Goal: Task Accomplishment & Management: Manage account settings

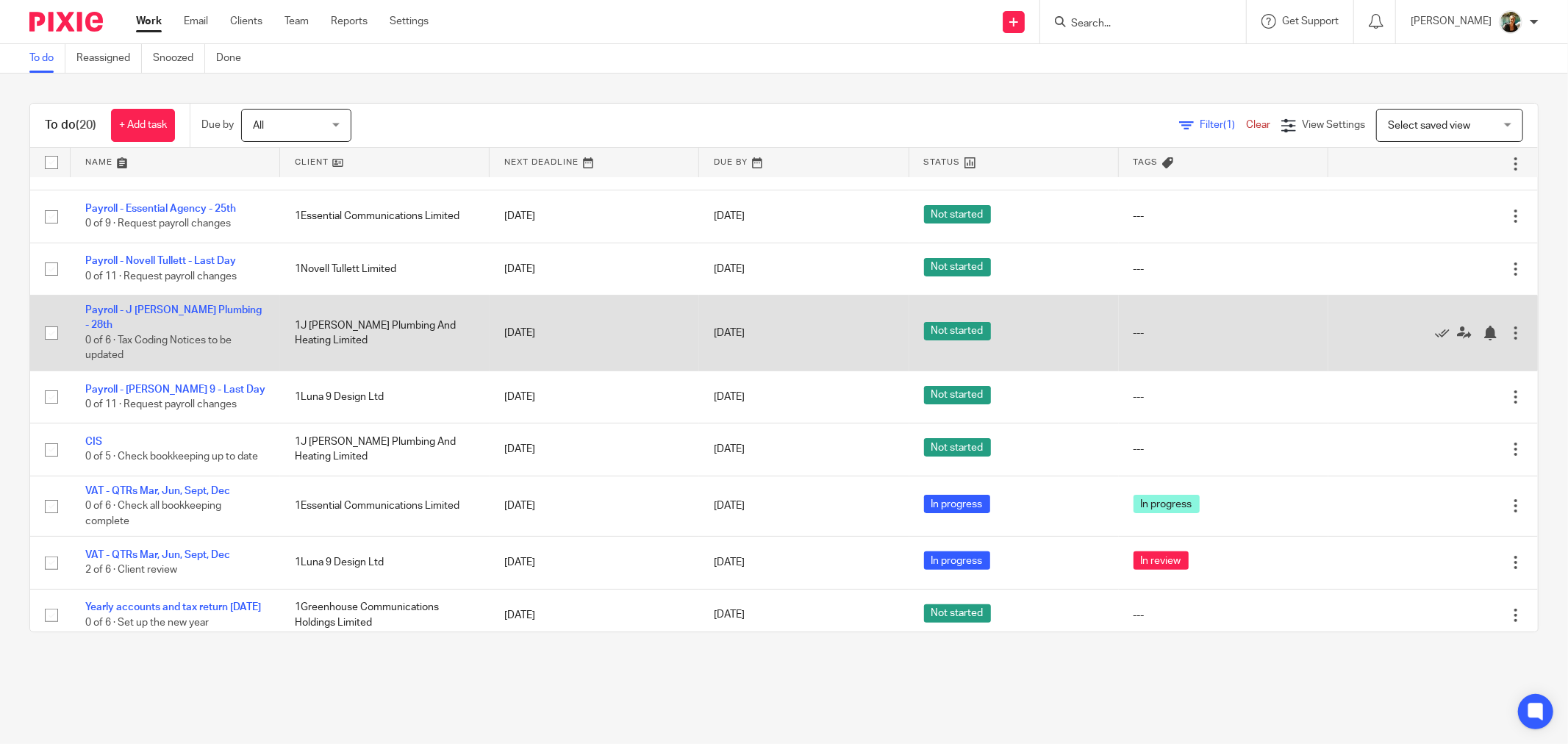
scroll to position [326, 0]
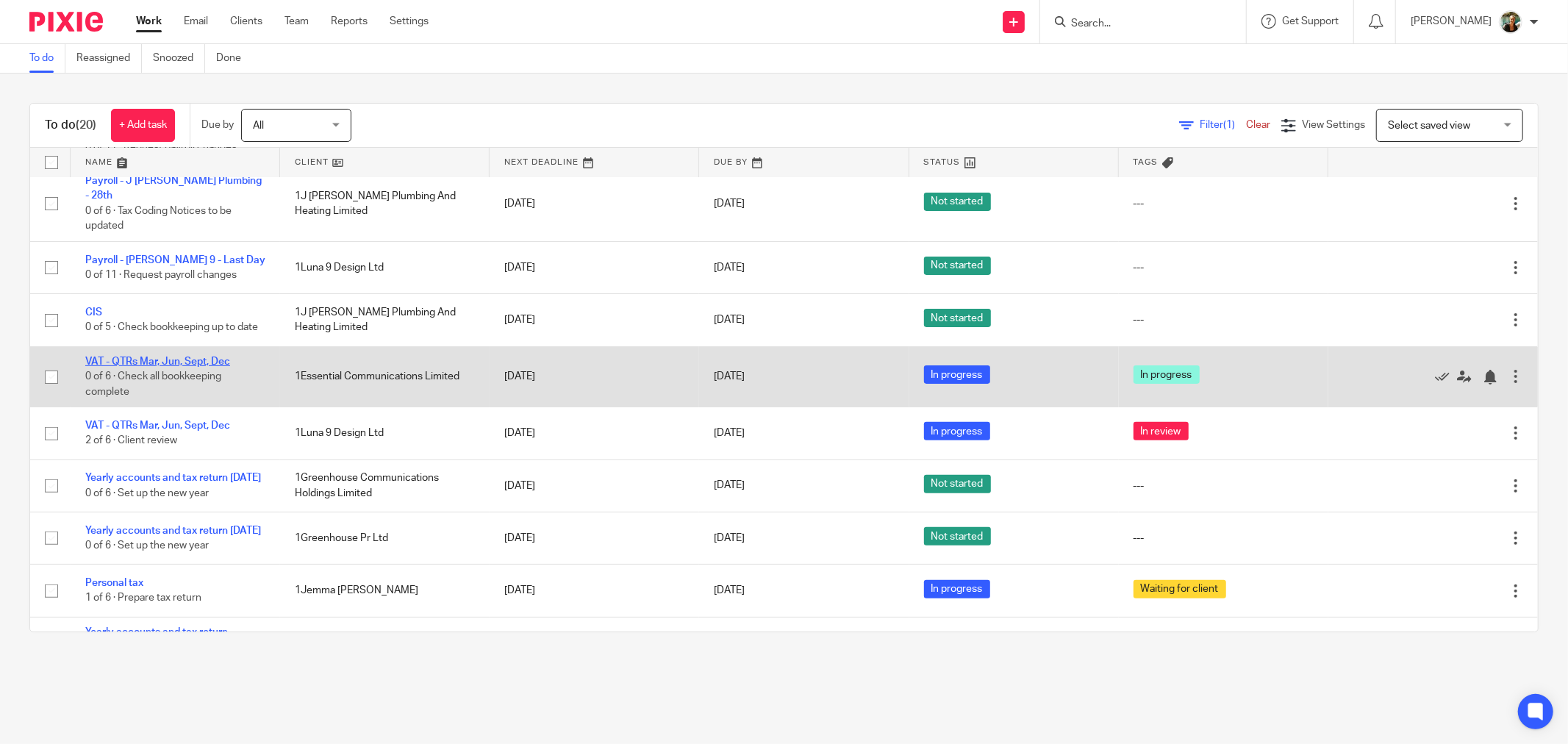
click at [198, 360] on link "VAT - QTRs Mar, Jun, Sept, Dec" at bounding box center [157, 361] width 145 height 11
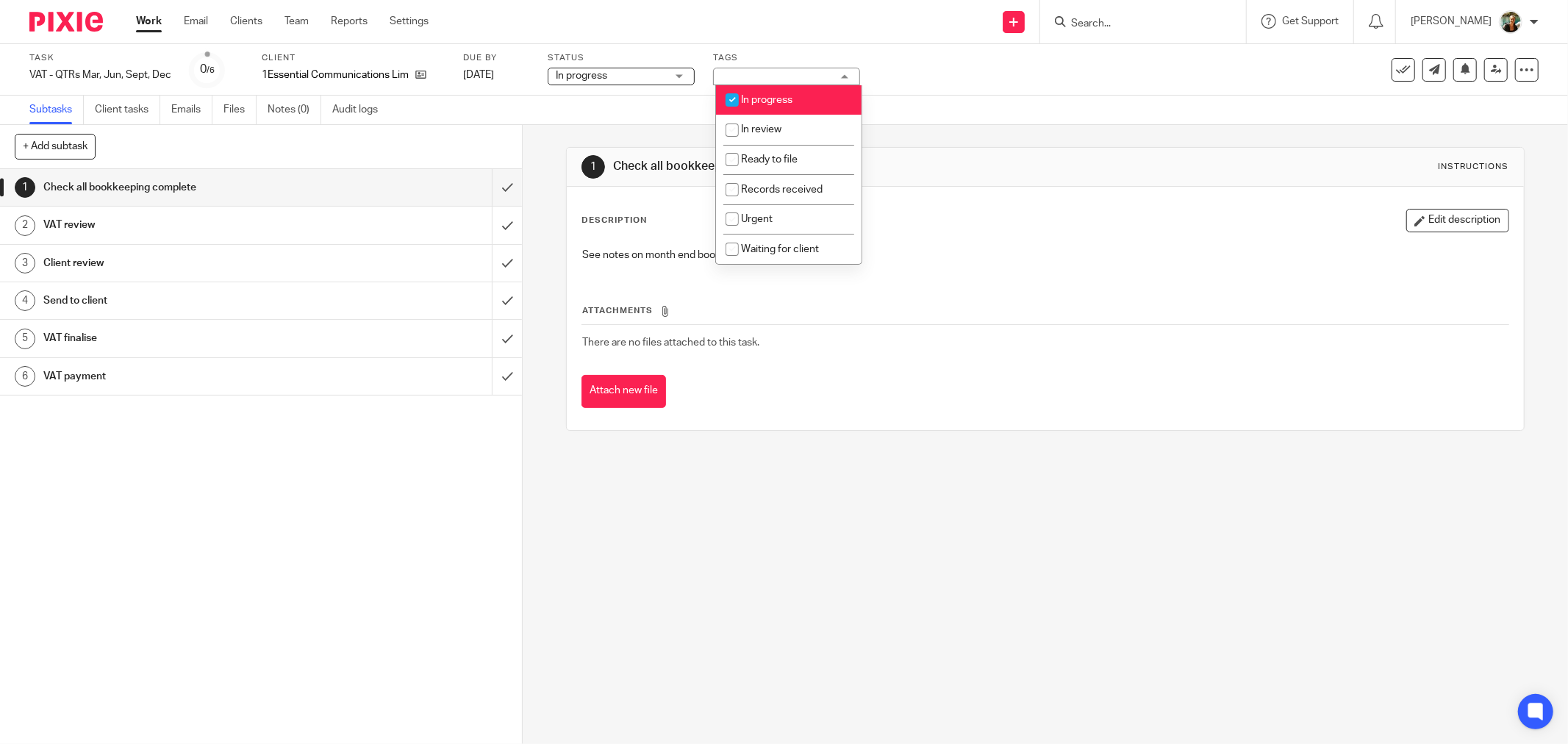
click at [780, 109] on li "In progress" at bounding box center [789, 100] width 146 height 30
checkbox input "false"
click at [776, 137] on li "In review" at bounding box center [789, 129] width 146 height 30
checkbox input "true"
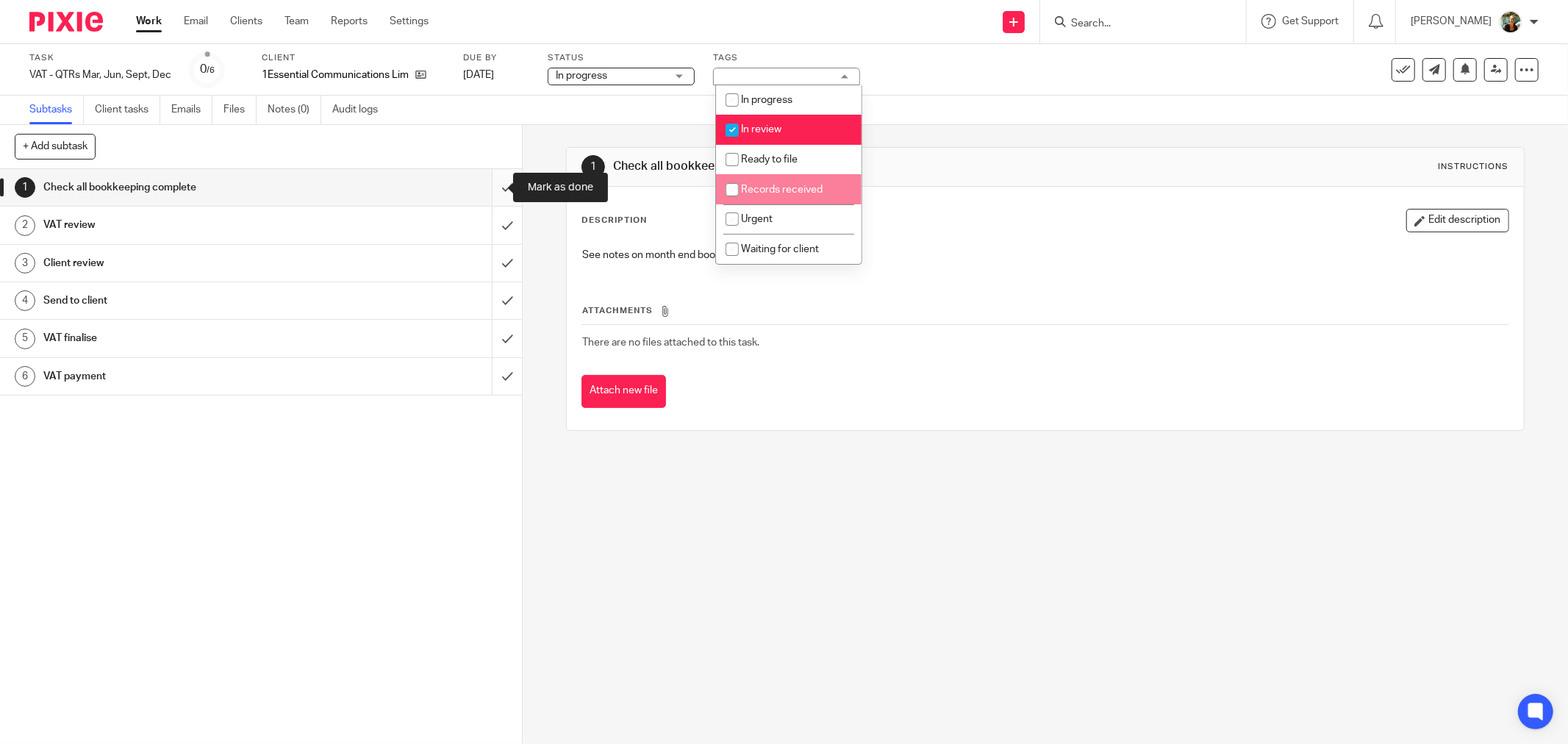
click at [488, 187] on input "submit" at bounding box center [260, 187] width 522 height 37
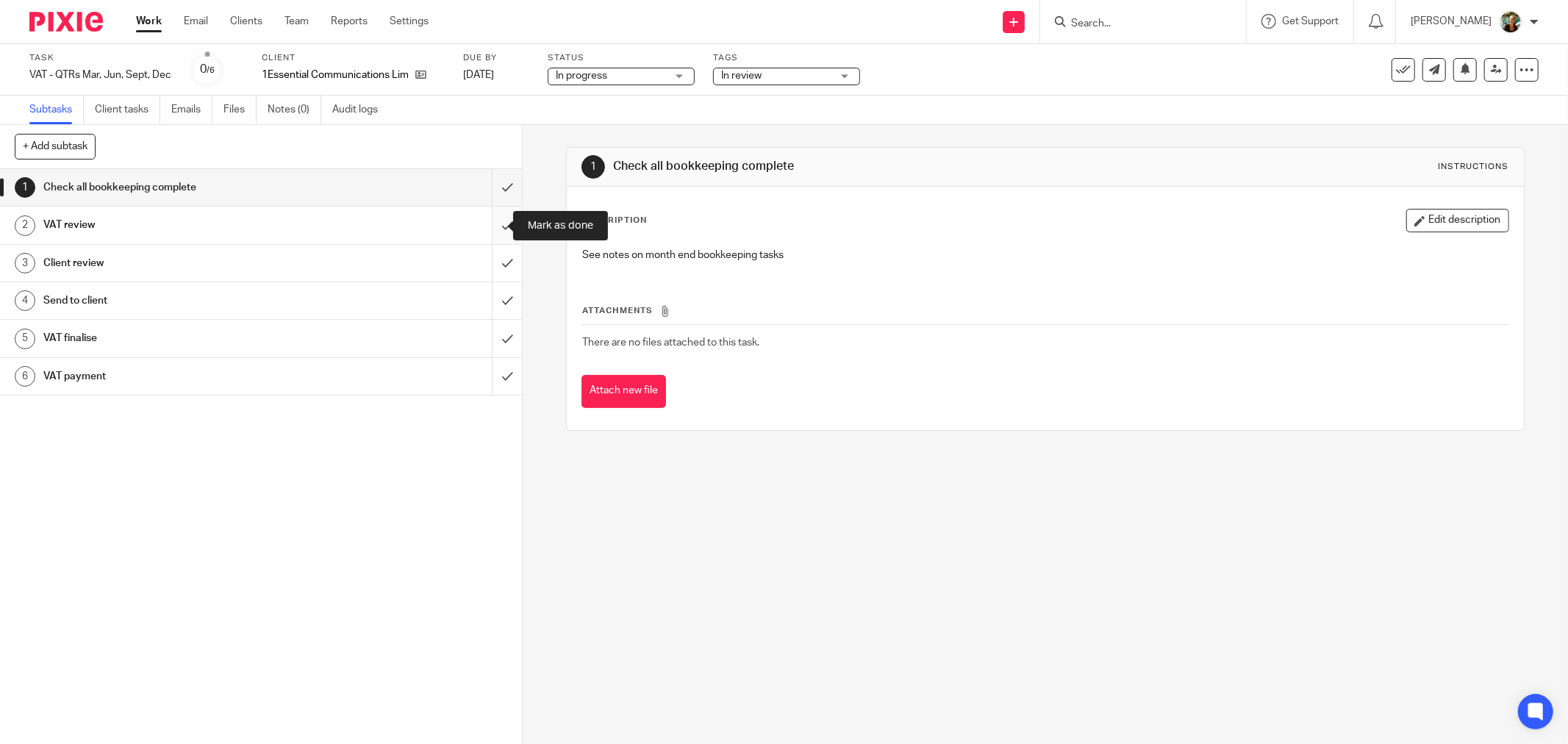
click at [491, 220] on input "submit" at bounding box center [260, 225] width 522 height 37
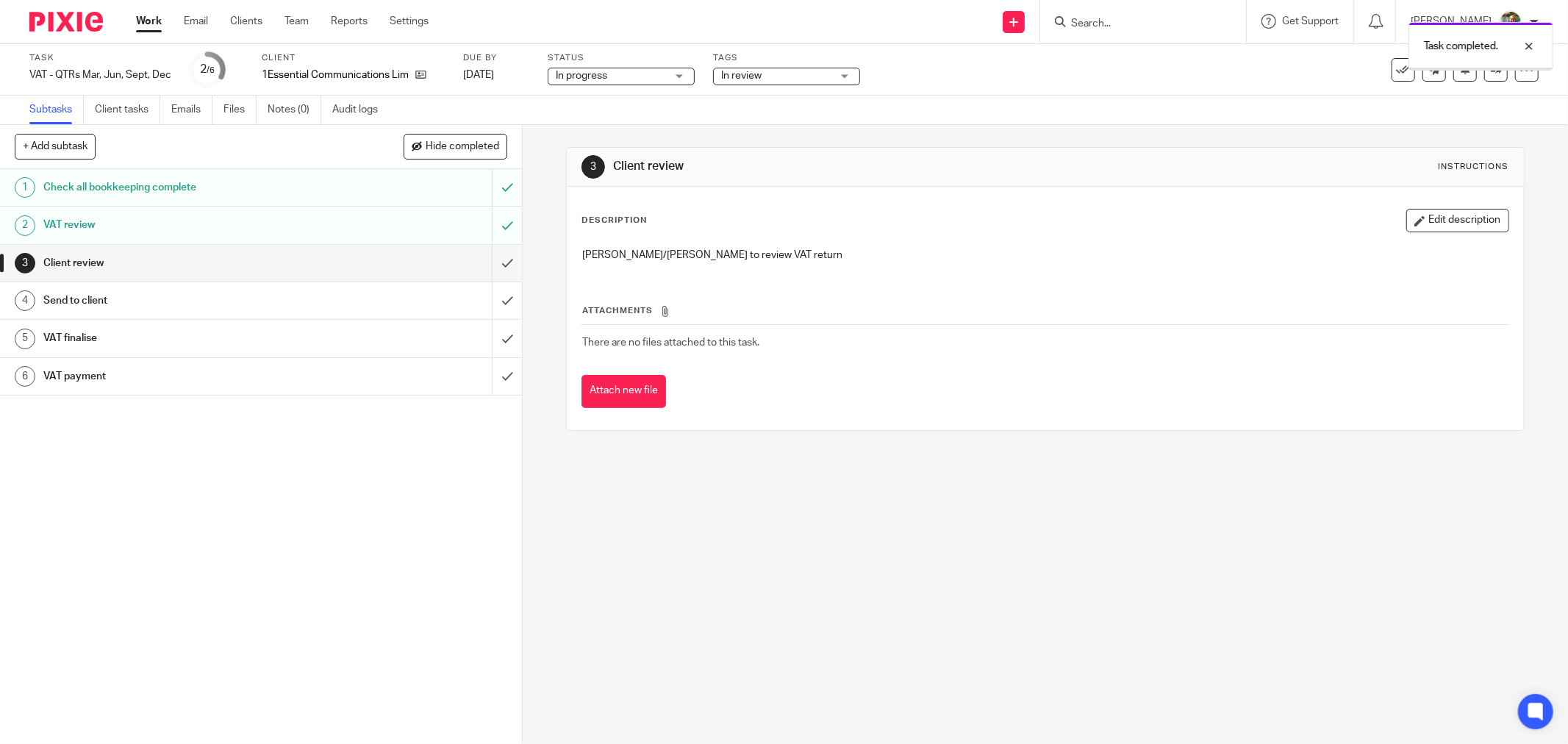
click at [149, 22] on link "Work" at bounding box center [149, 20] width 25 height 15
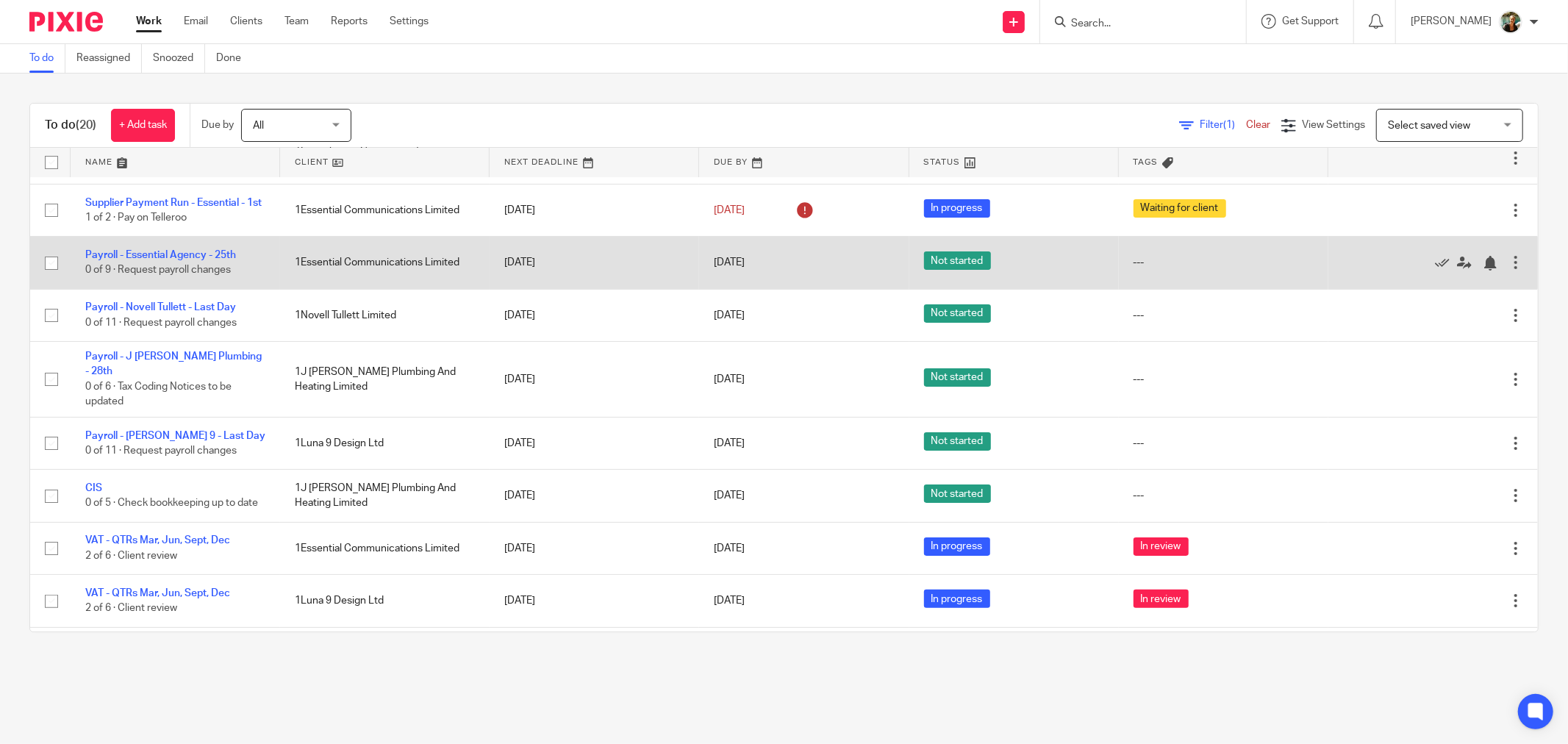
scroll to position [163, 0]
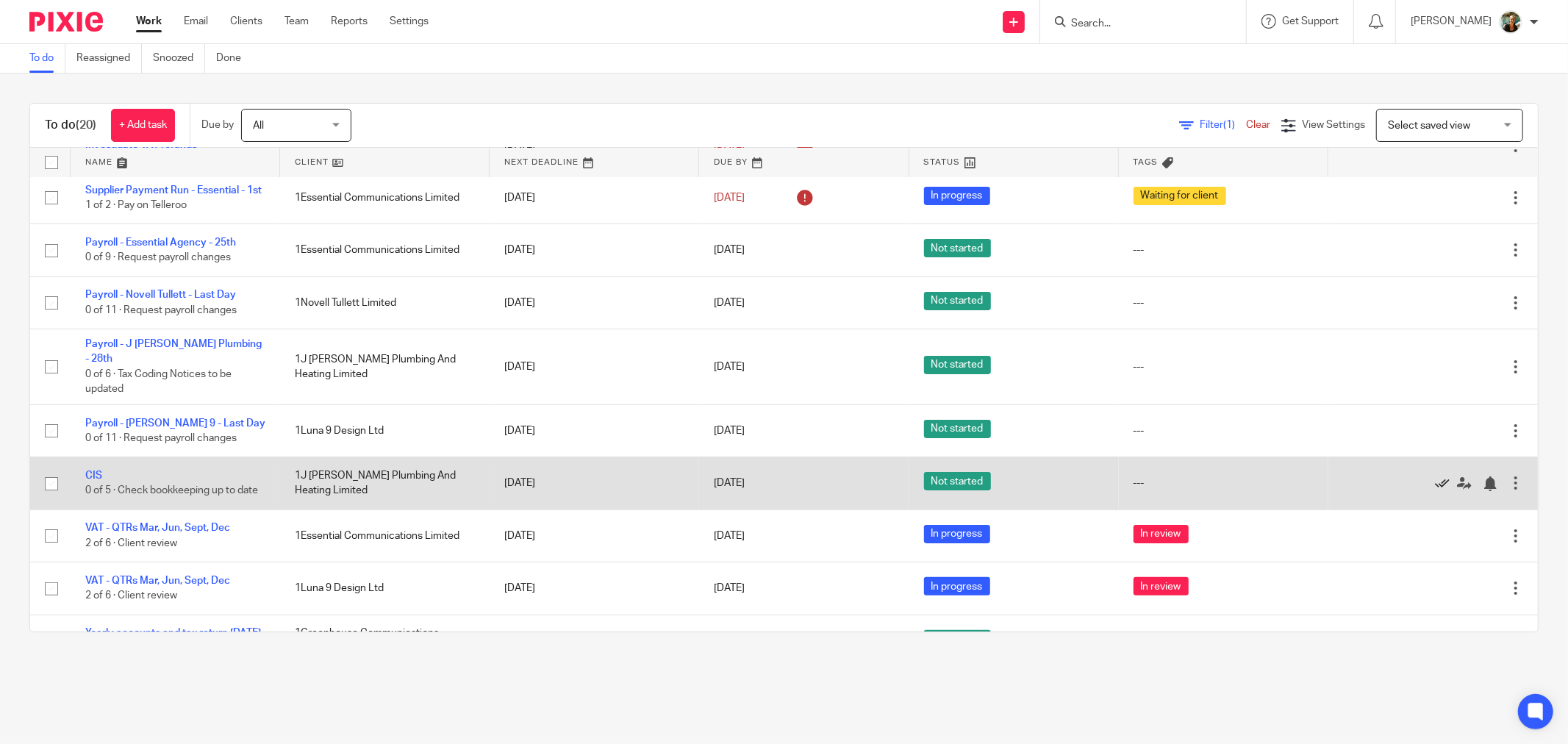
click at [1435, 479] on icon at bounding box center [1442, 483] width 15 height 15
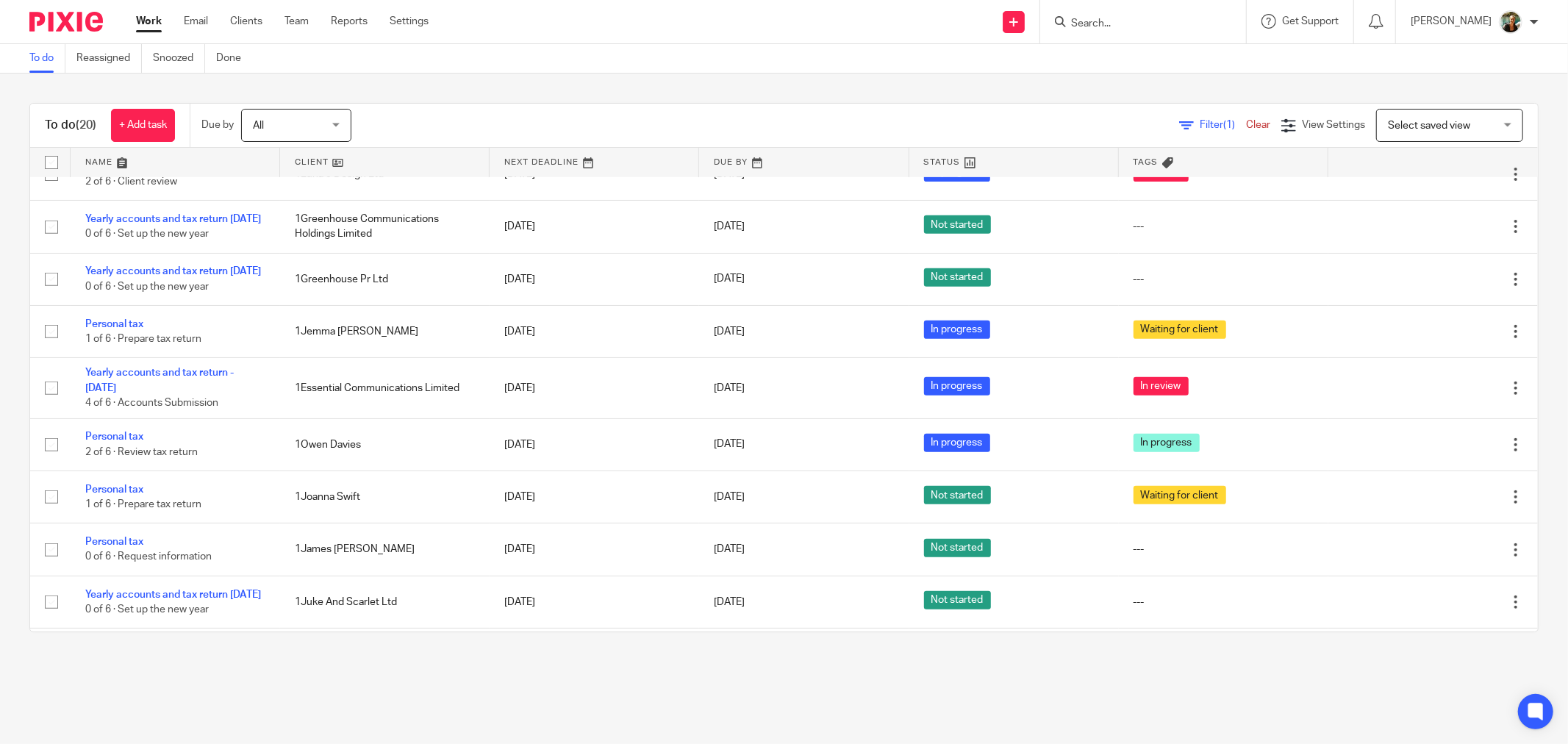
scroll to position [606, 0]
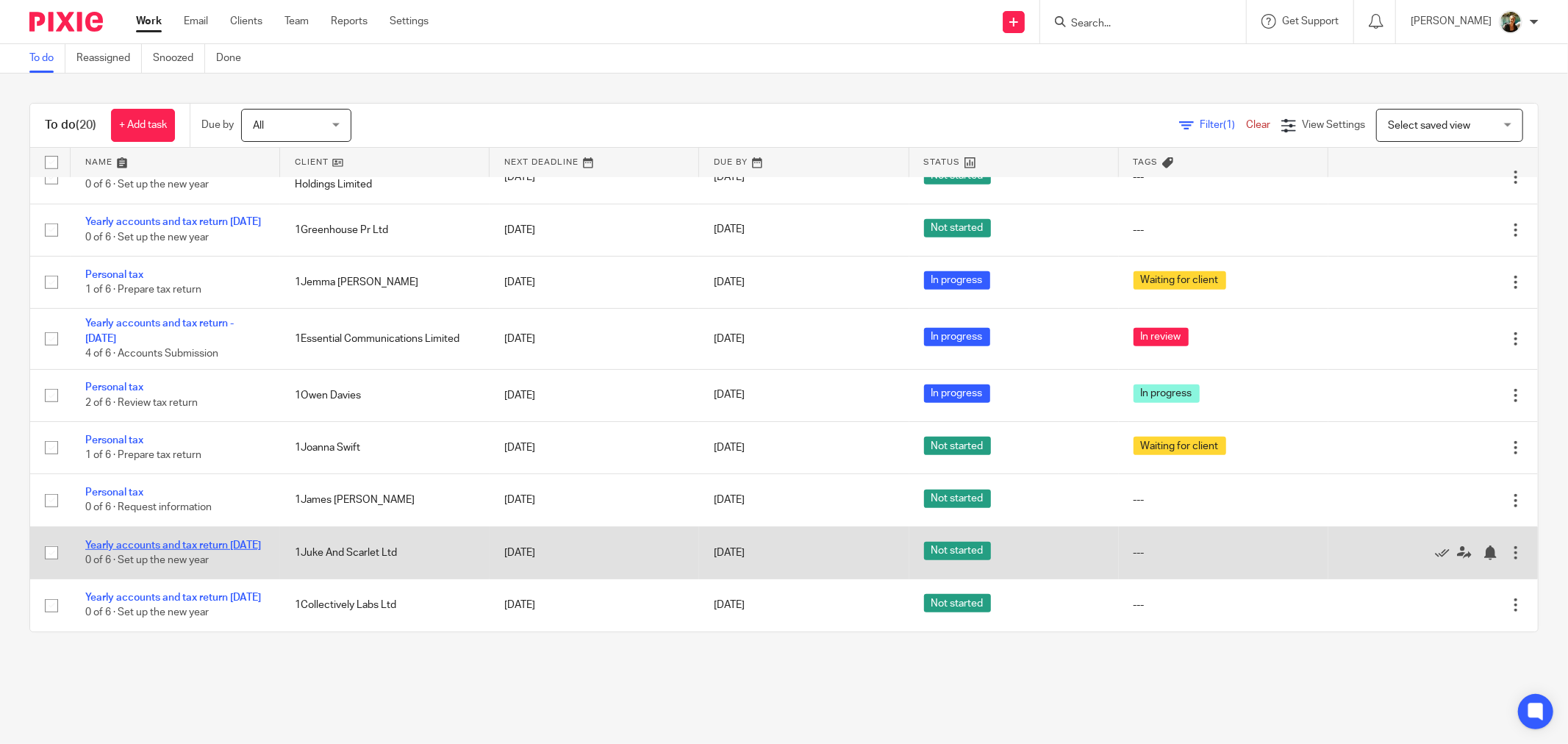
click at [149, 540] on link "Yearly accounts and tax return [DATE]" at bounding box center [173, 545] width 176 height 11
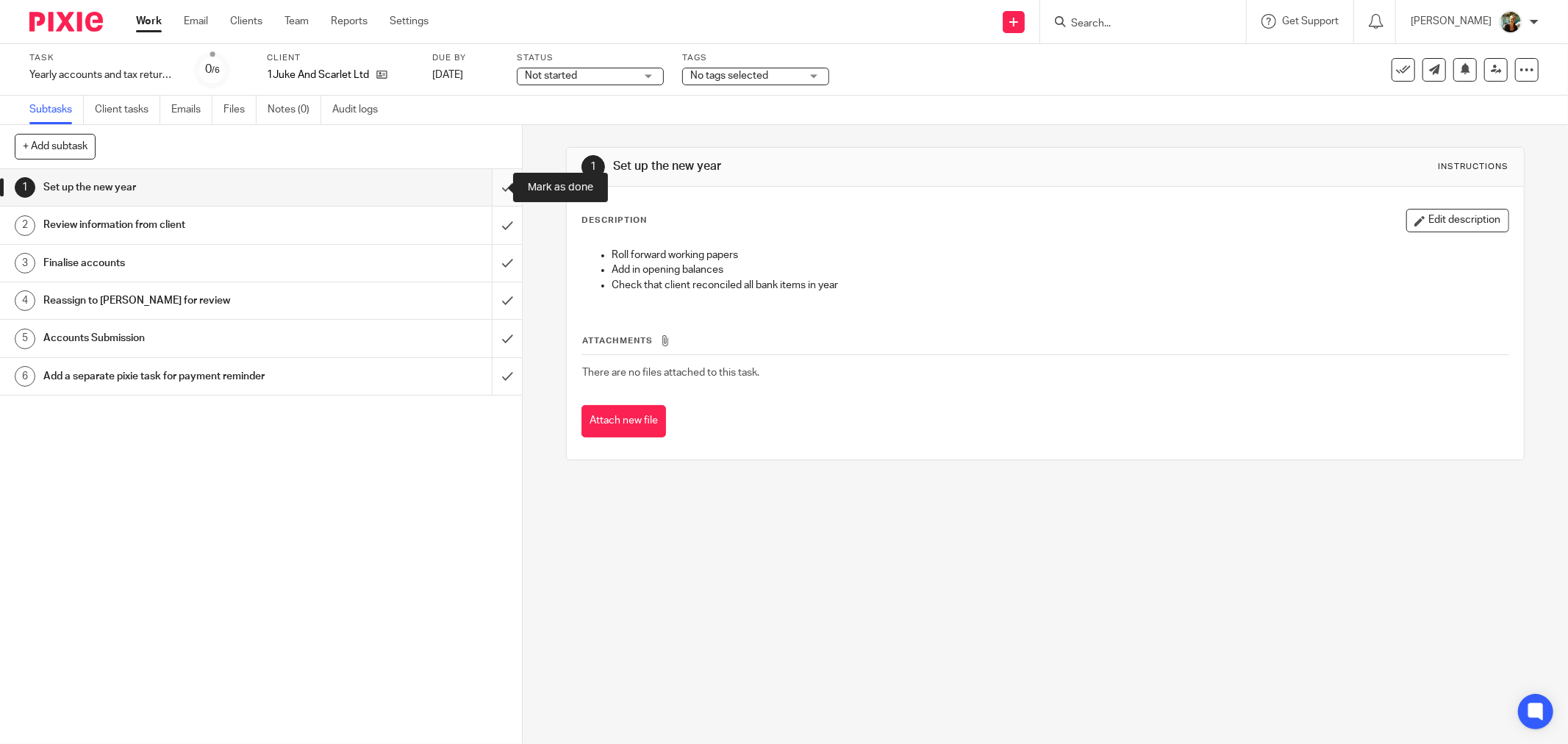
click at [504, 188] on input "submit" at bounding box center [260, 187] width 522 height 37
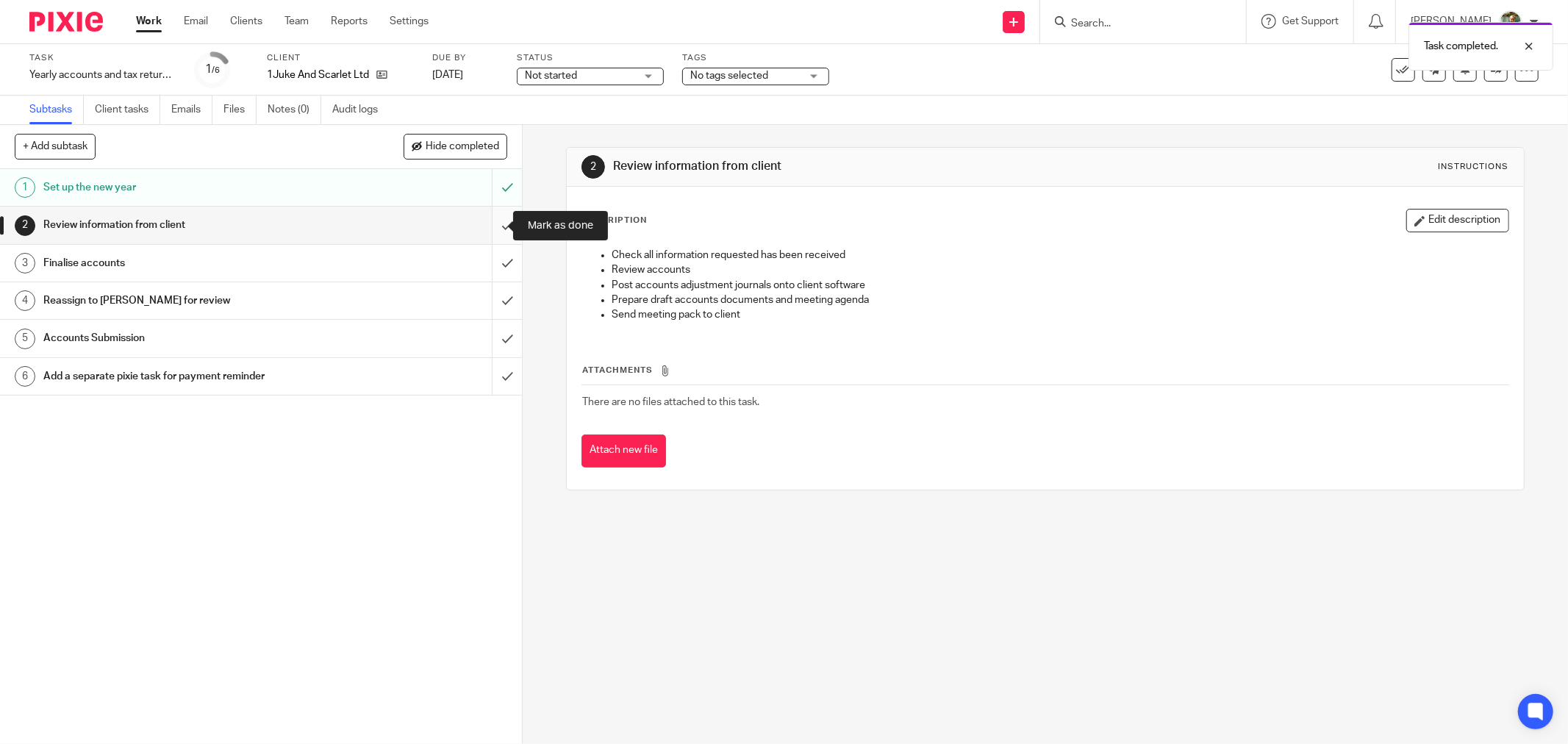
click at [489, 222] on input "submit" at bounding box center [260, 225] width 522 height 37
click at [491, 260] on input "submit" at bounding box center [260, 263] width 522 height 37
click at [588, 76] on span "Not started" at bounding box center [579, 76] width 110 height 16
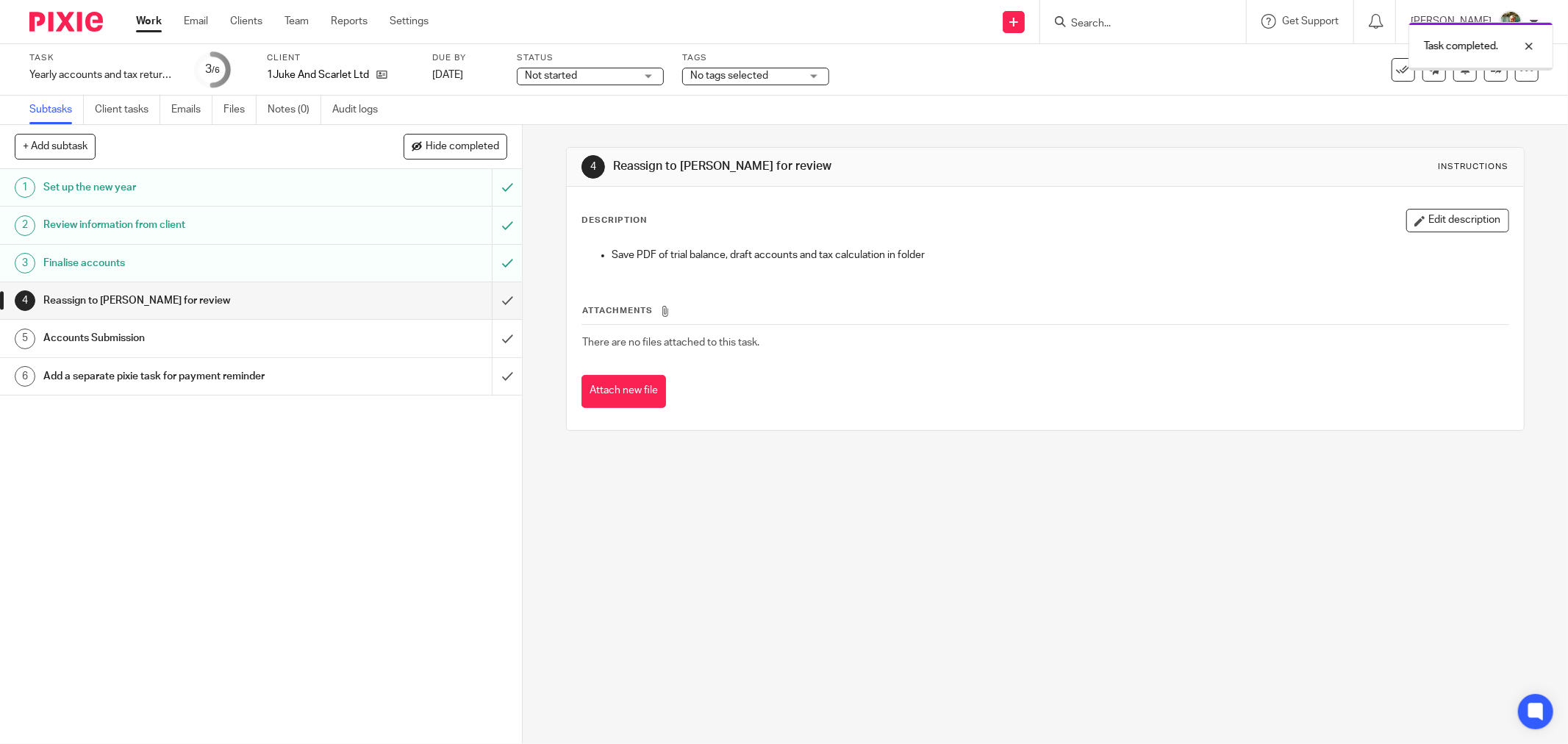
drag, startPoint x: 608, startPoint y: 88, endPoint x: 608, endPoint y: 78, distance: 10.0
click at [608, 86] on div "Task Yearly accounts and tax return [DATE] Save Yearly accounts and tax return …" at bounding box center [784, 69] width 1568 height 51
click at [614, 70] on span "Not started" at bounding box center [579, 76] width 110 height 16
click at [611, 128] on li "In progress" at bounding box center [591, 129] width 146 height 30
click at [761, 79] on span "No tags selected" at bounding box center [729, 76] width 78 height 11
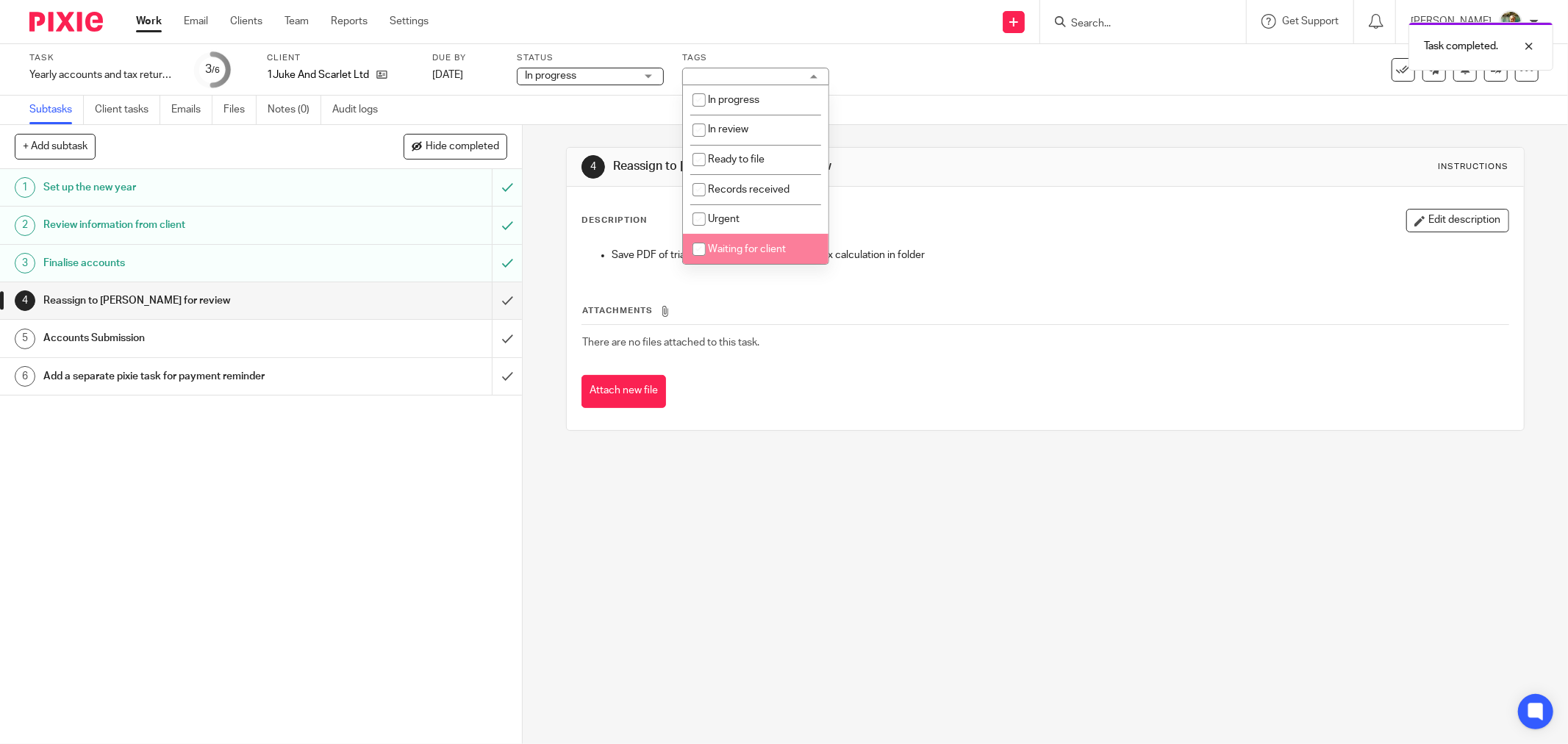
drag, startPoint x: 783, startPoint y: 253, endPoint x: 706, endPoint y: 225, distance: 81.9
click at [783, 253] on span "Waiting for client" at bounding box center [747, 249] width 78 height 11
checkbox input "true"
click at [158, 24] on link "Work" at bounding box center [149, 20] width 25 height 15
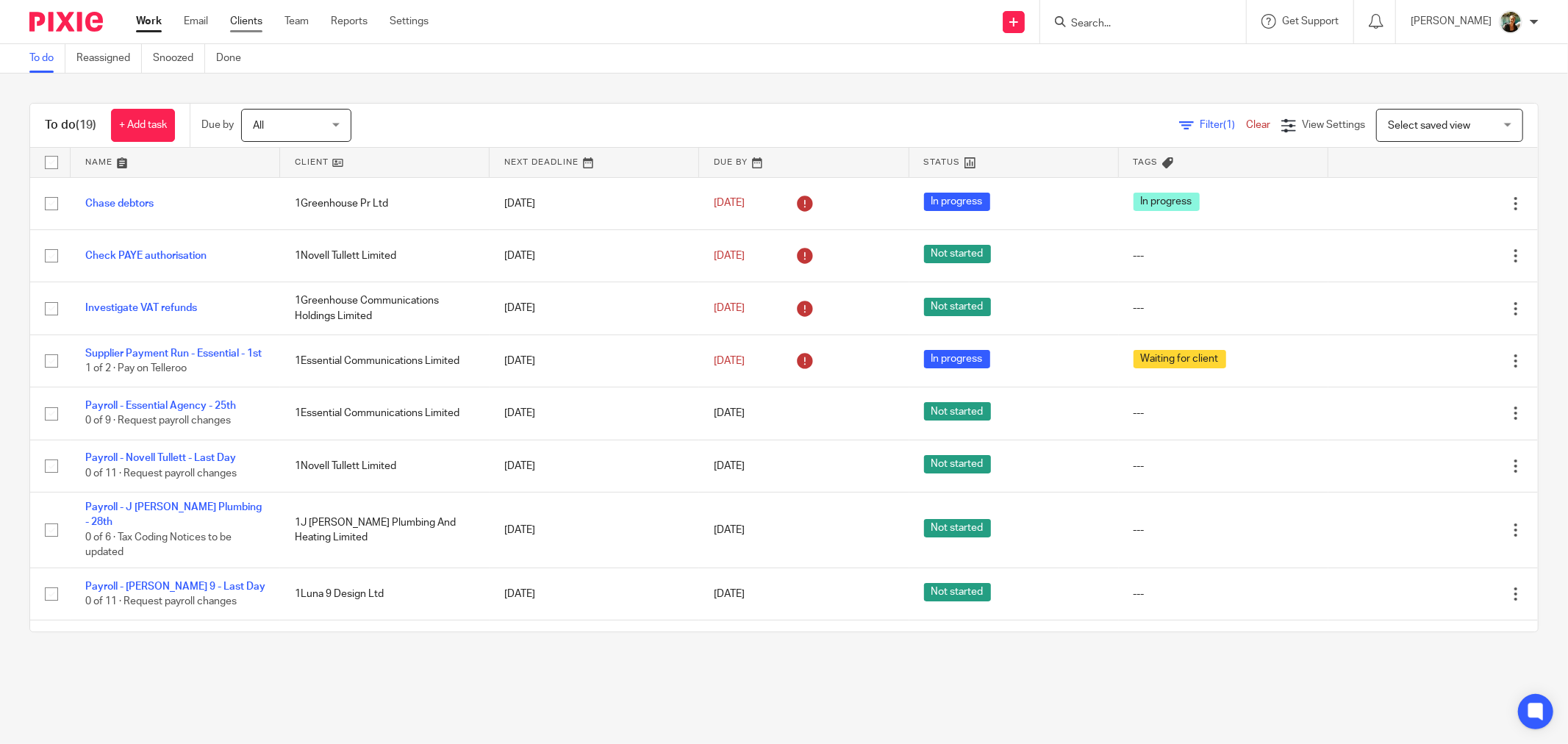
click at [246, 17] on link "Clients" at bounding box center [246, 20] width 32 height 15
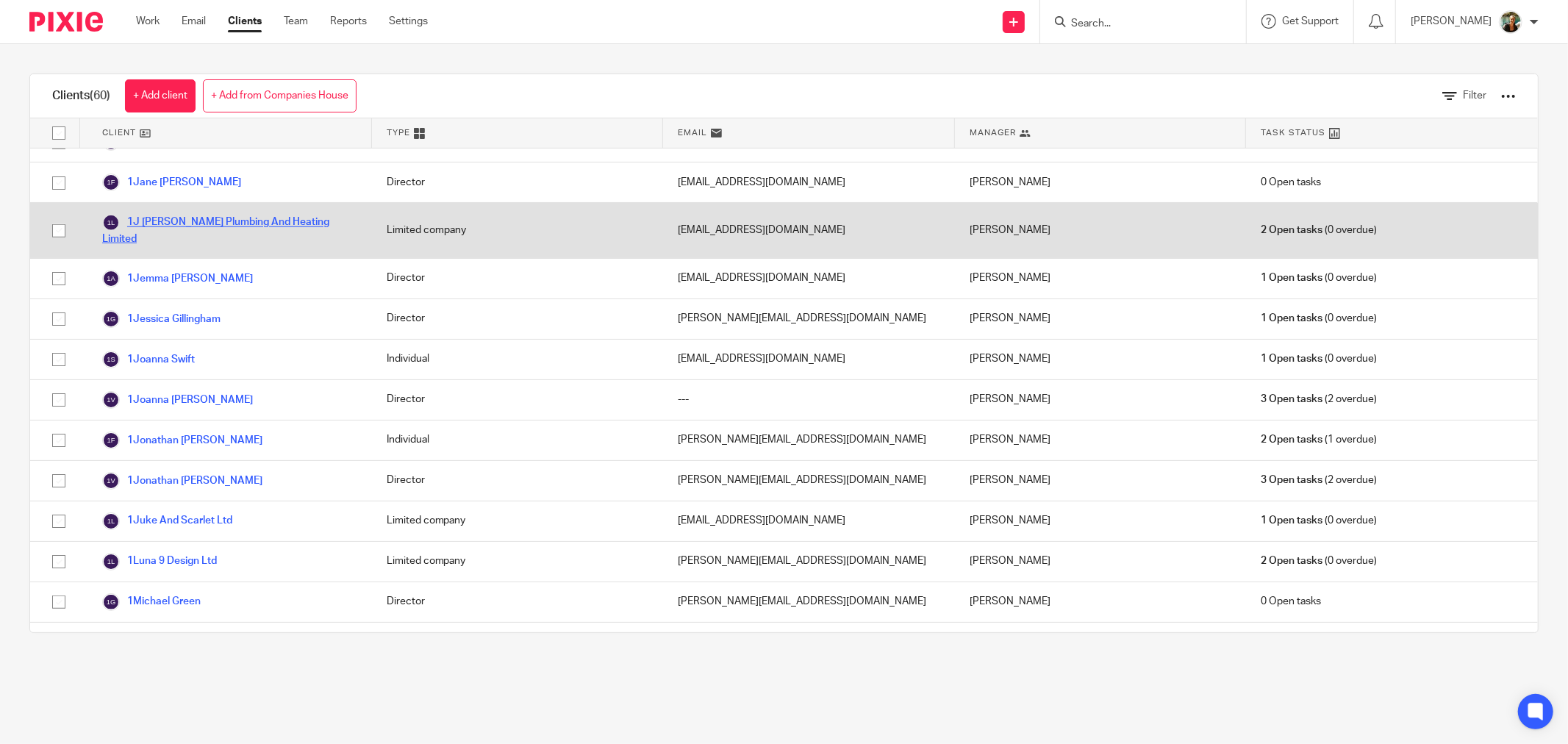
scroll to position [1387, 0]
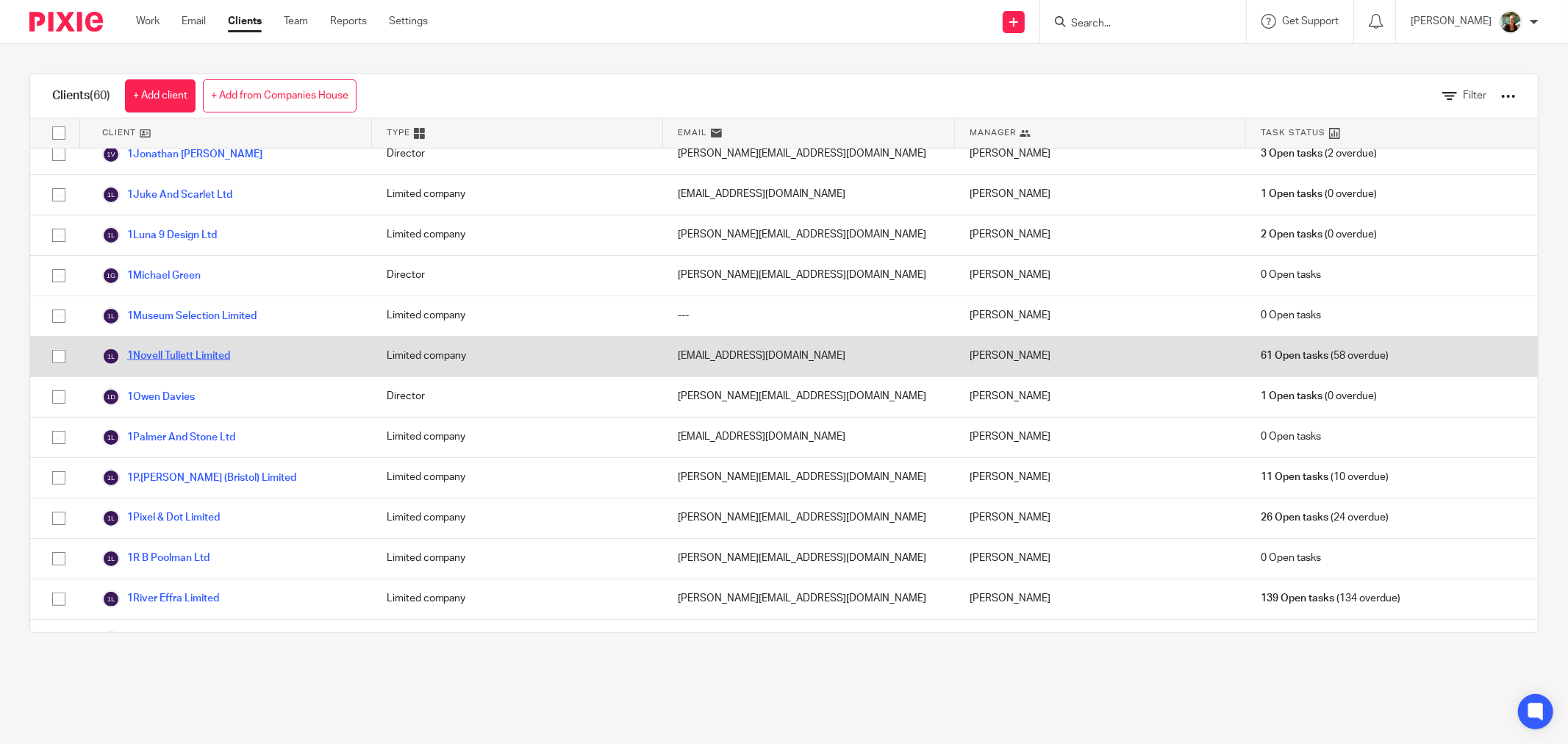
click at [219, 348] on link "1Novell Tullett Limited" at bounding box center [166, 356] width 128 height 17
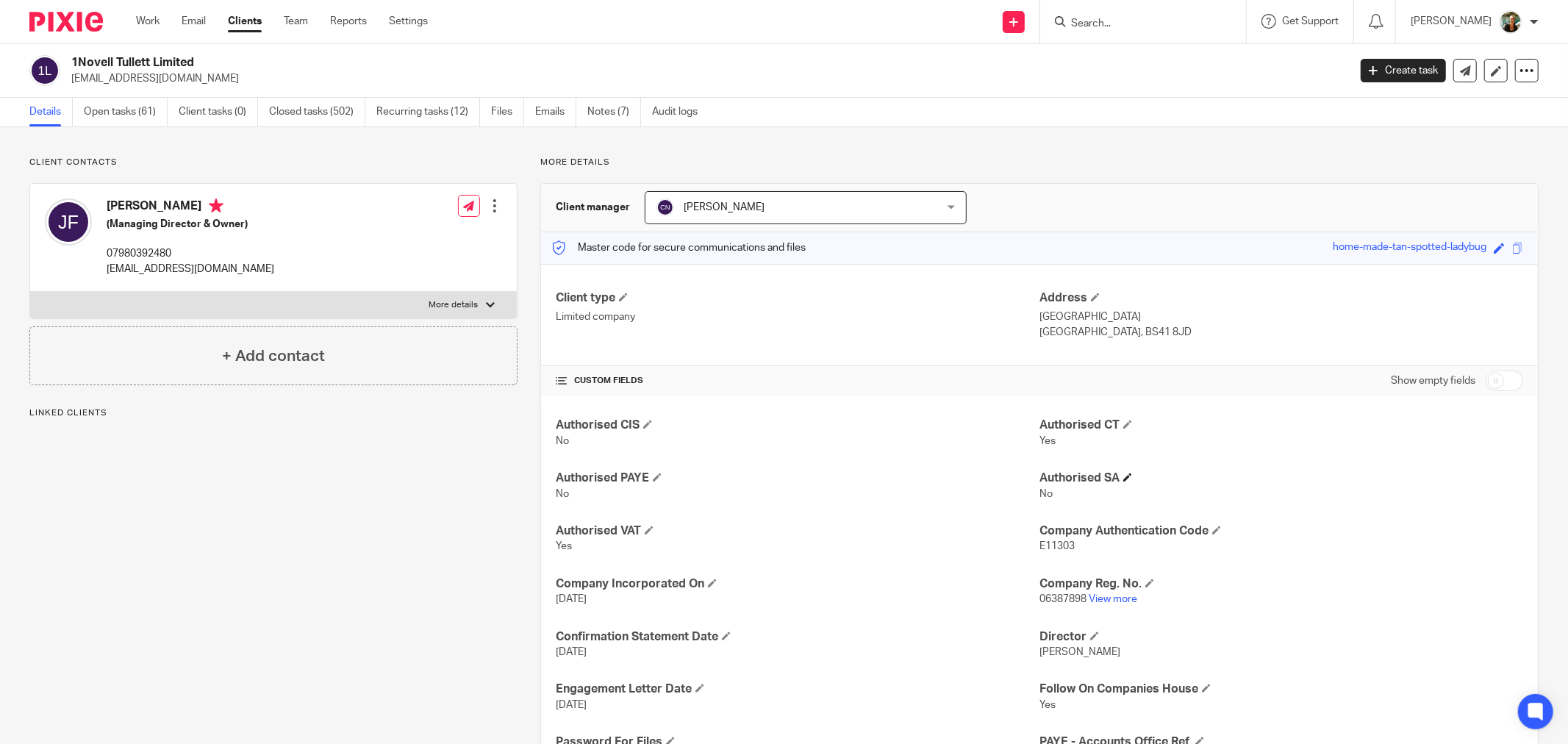
scroll to position [390, 0]
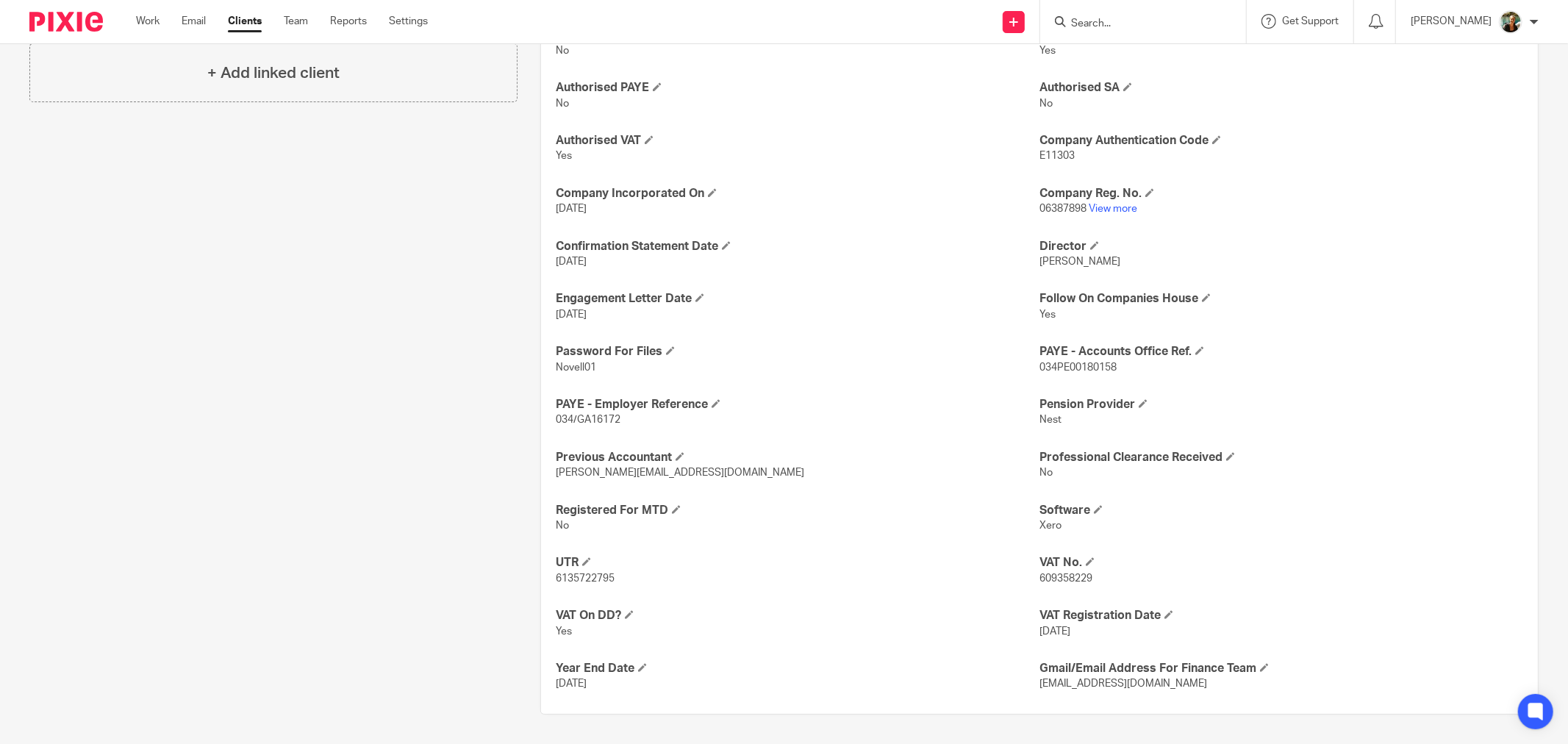
click at [1071, 369] on span "034PE00180158" at bounding box center [1077, 367] width 77 height 11
copy span "034PE00180158"
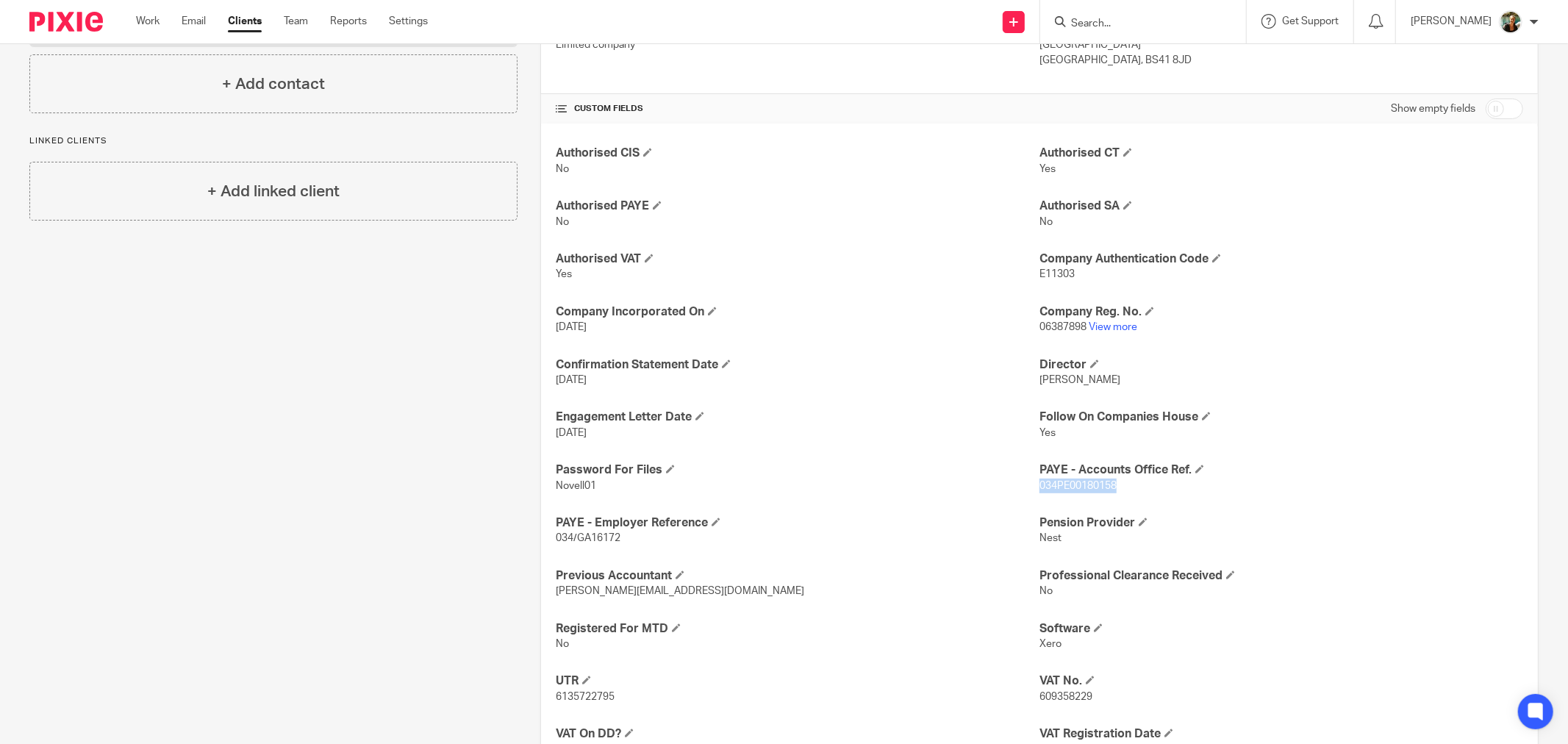
scroll to position [145, 0]
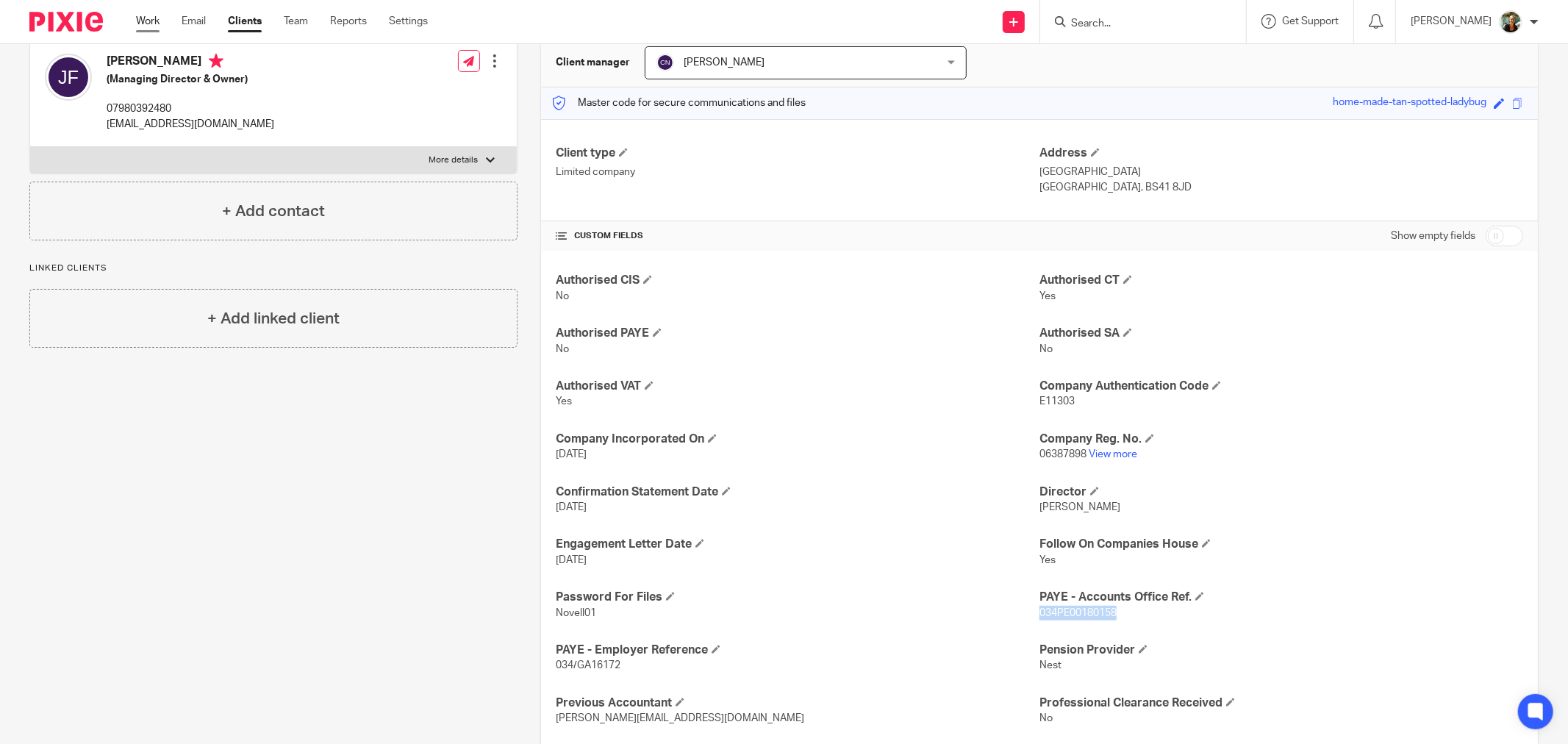
click at [142, 22] on link "Work" at bounding box center [148, 20] width 23 height 15
